Goal: Task Accomplishment & Management: Manage account settings

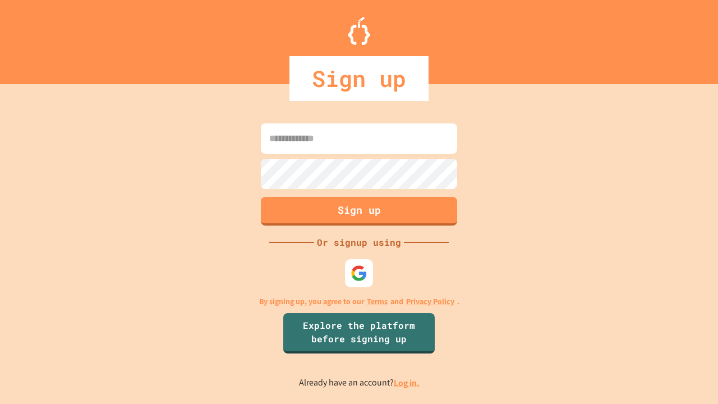
click at [407, 383] on link "Log in." at bounding box center [407, 383] width 26 height 12
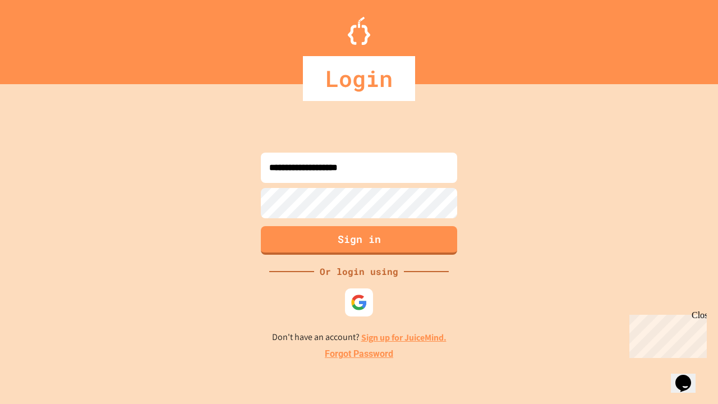
type input "**********"
